Goal: Understand process/instructions: Learn how to perform a task or action

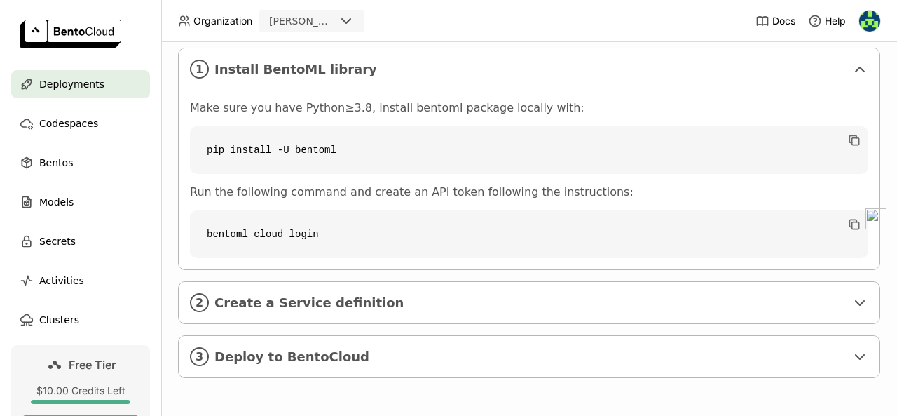
scroll to position [258, 0]
click at [618, 296] on span "Create a Service definition" at bounding box center [530, 302] width 632 height 15
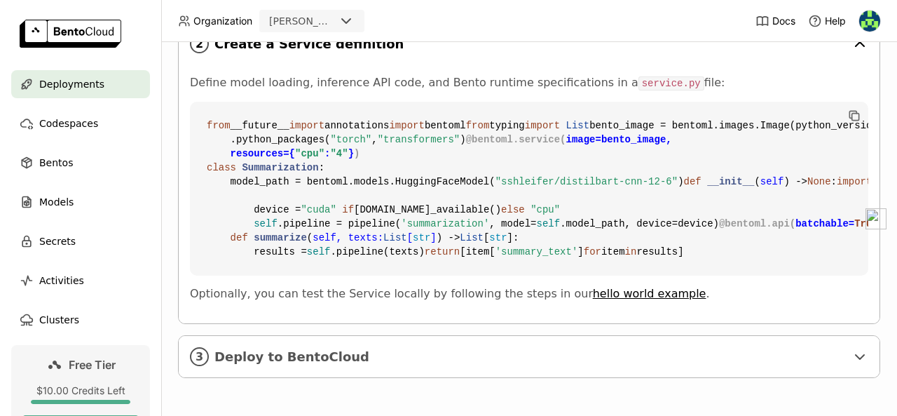
scroll to position [770, 0]
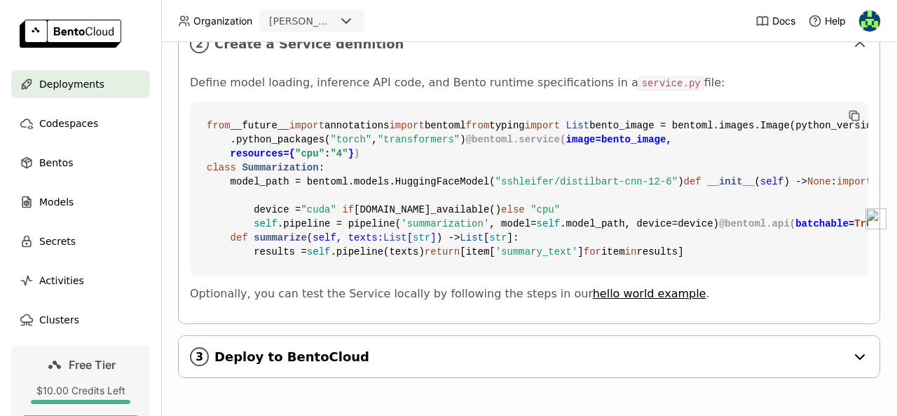
click at [606, 349] on span "Deploy to BentoCloud" at bounding box center [530, 356] width 632 height 15
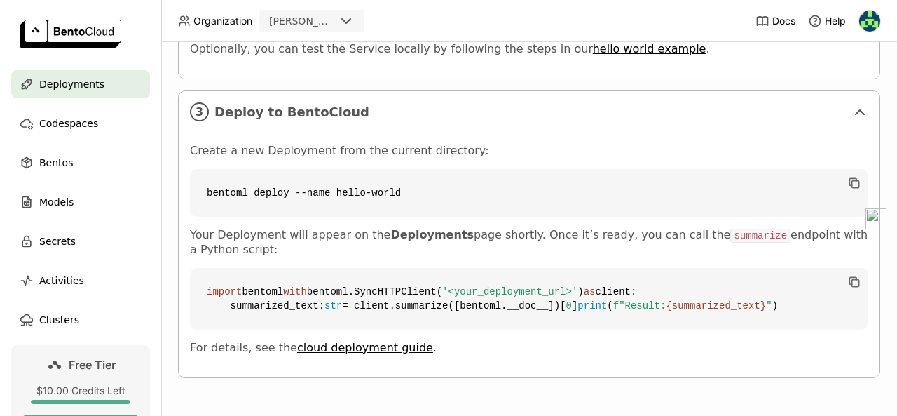
scroll to position [985, 0]
drag, startPoint x: 412, startPoint y: 283, endPoint x: 488, endPoint y: 352, distance: 102.2
click at [488, 352] on div "Create a new Deployment from the current directory: bentoml deploy --name hello…" at bounding box center [529, 254] width 701 height 245
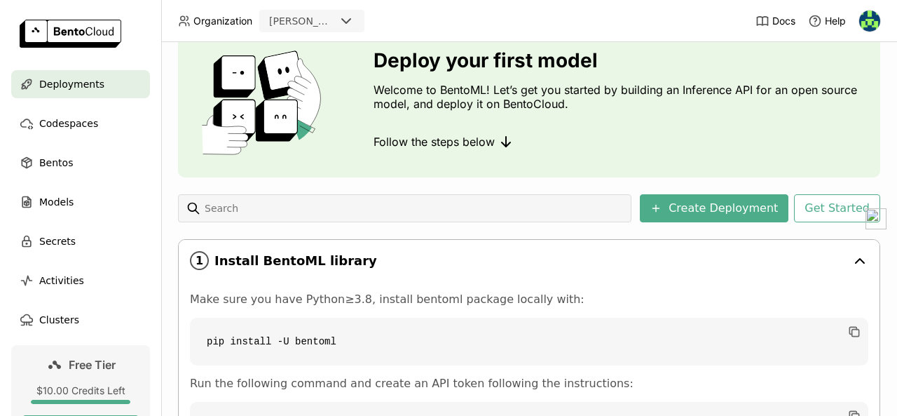
scroll to position [54, 0]
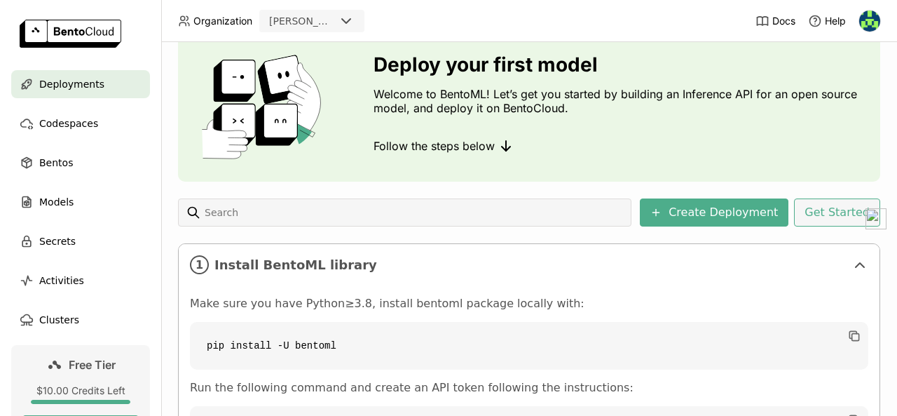
click at [831, 215] on button "Get Started" at bounding box center [837, 212] width 86 height 28
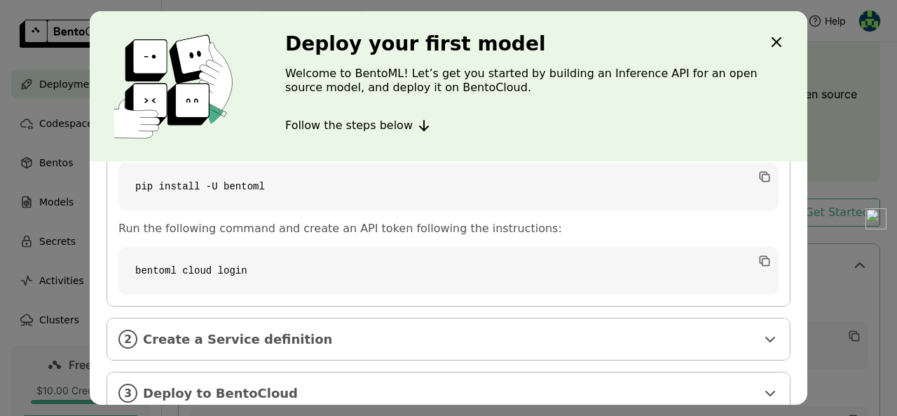
scroll to position [119, 0]
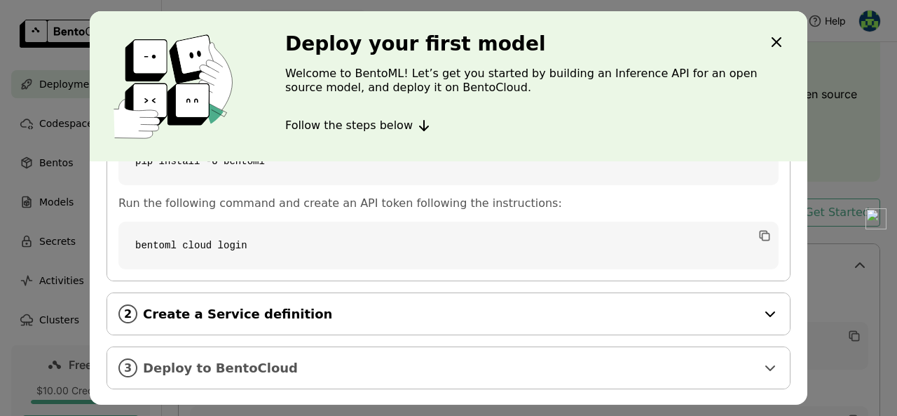
click at [557, 303] on div "2 Create a Service definition" at bounding box center [448, 313] width 683 height 41
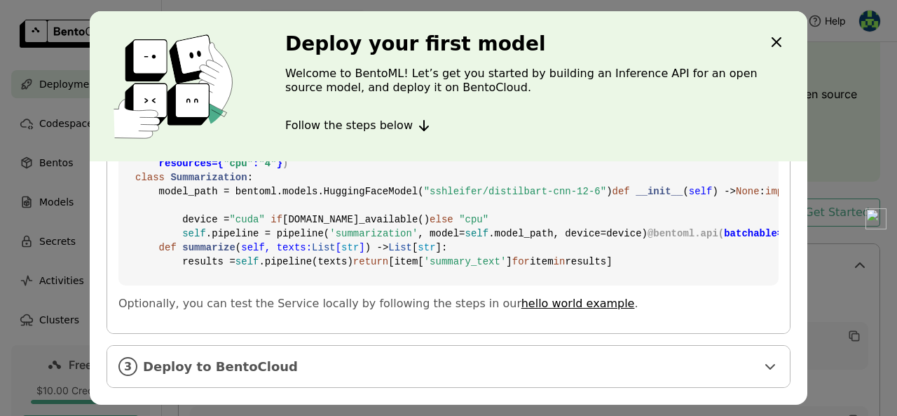
scroll to position [631, 0]
click at [536, 376] on div "3 Deploy to BentoCloud" at bounding box center [448, 366] width 683 height 41
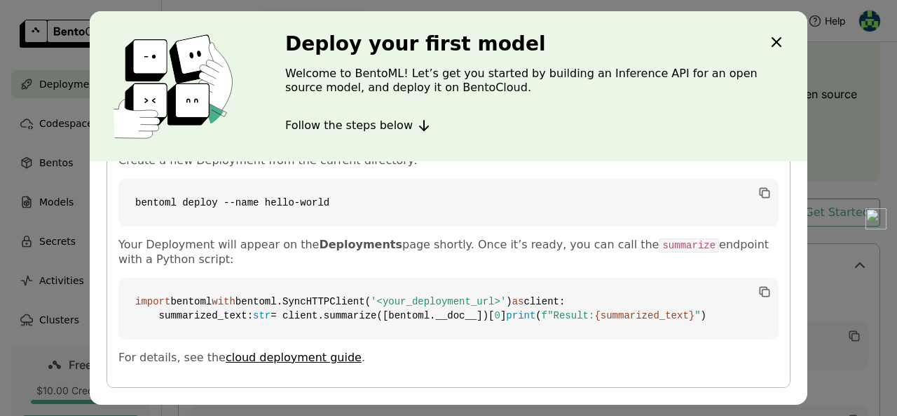
scroll to position [918, 0]
click at [779, 41] on icon "Close" at bounding box center [776, 42] width 17 height 17
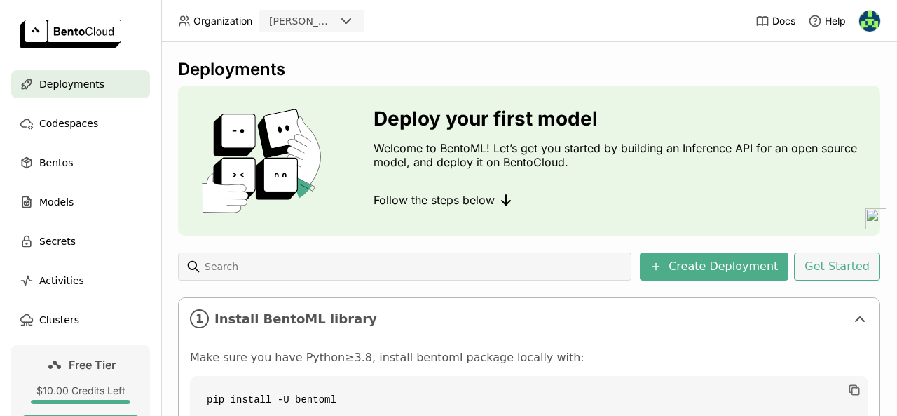
scroll to position [0, 9]
